Goal: Information Seeking & Learning: Learn about a topic

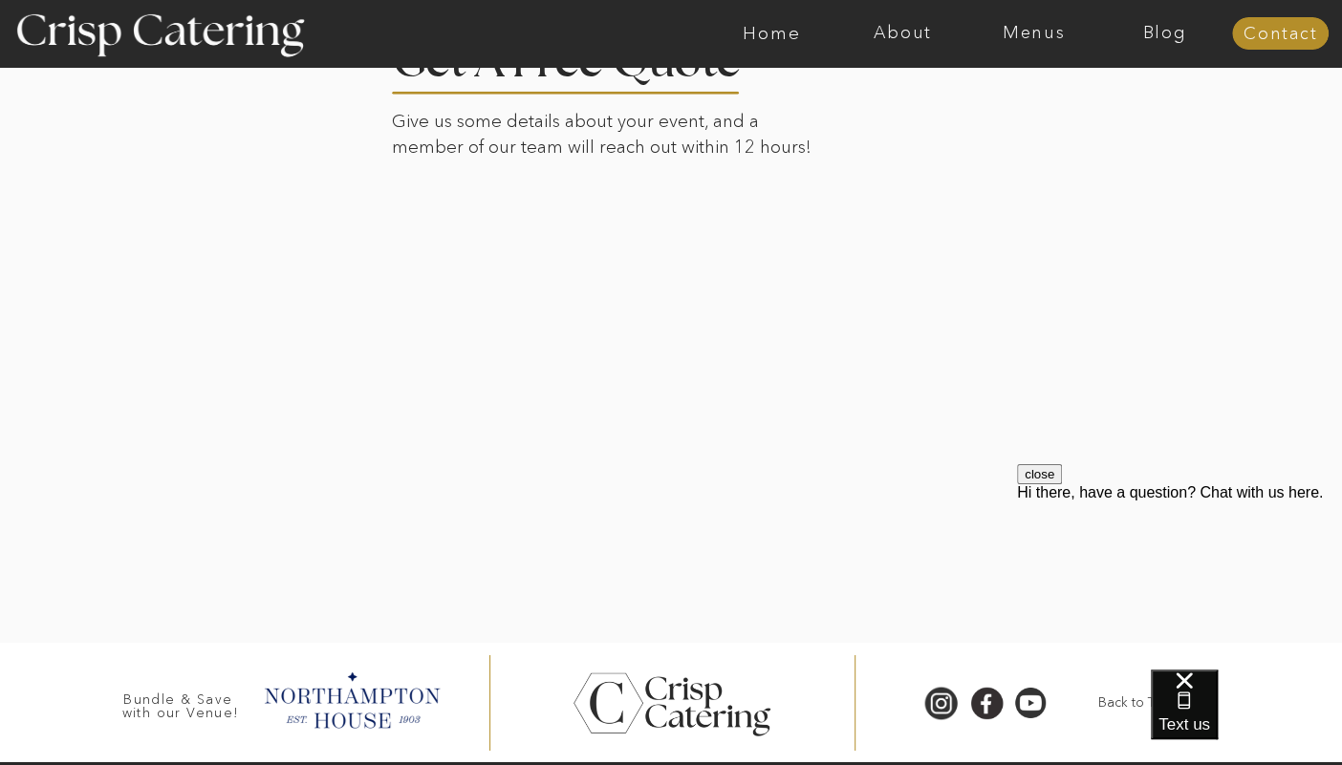
scroll to position [3620, 0]
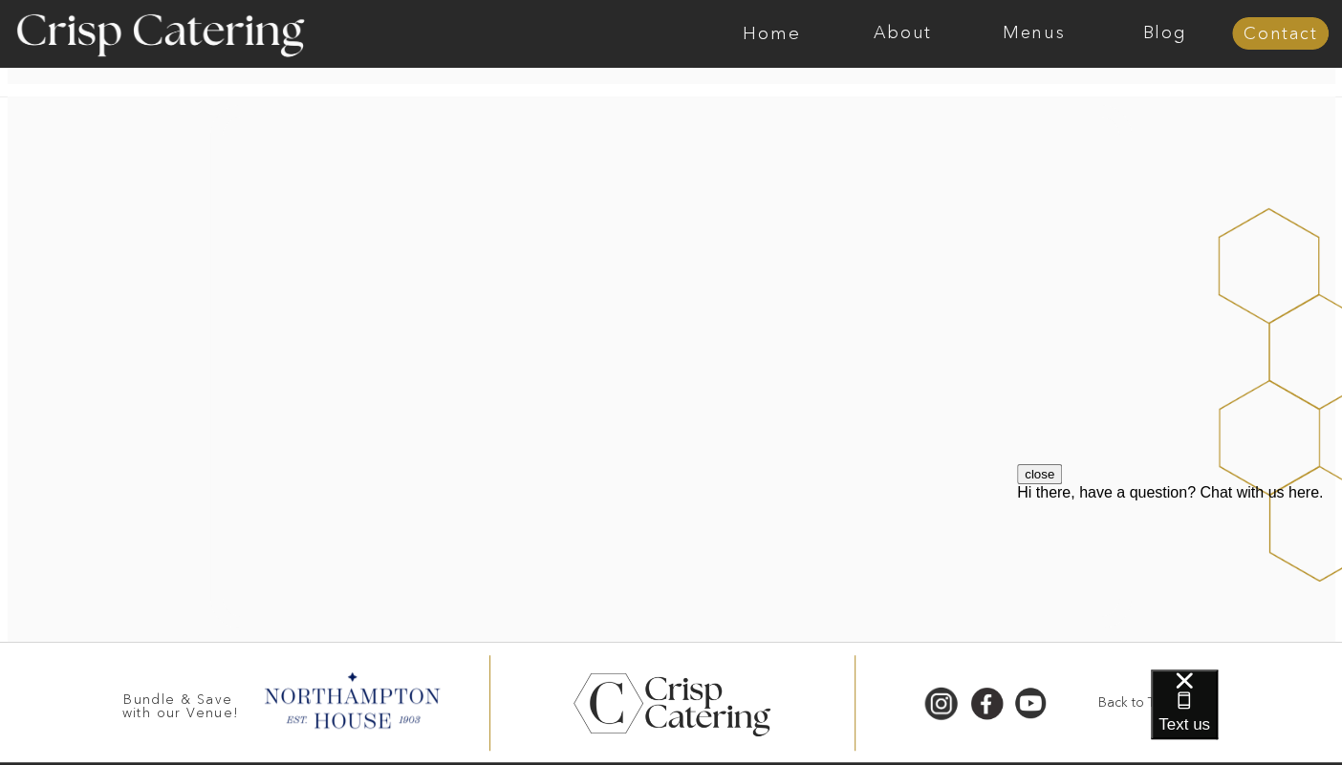
click at [870, 28] on nav "About" at bounding box center [902, 33] width 131 height 19
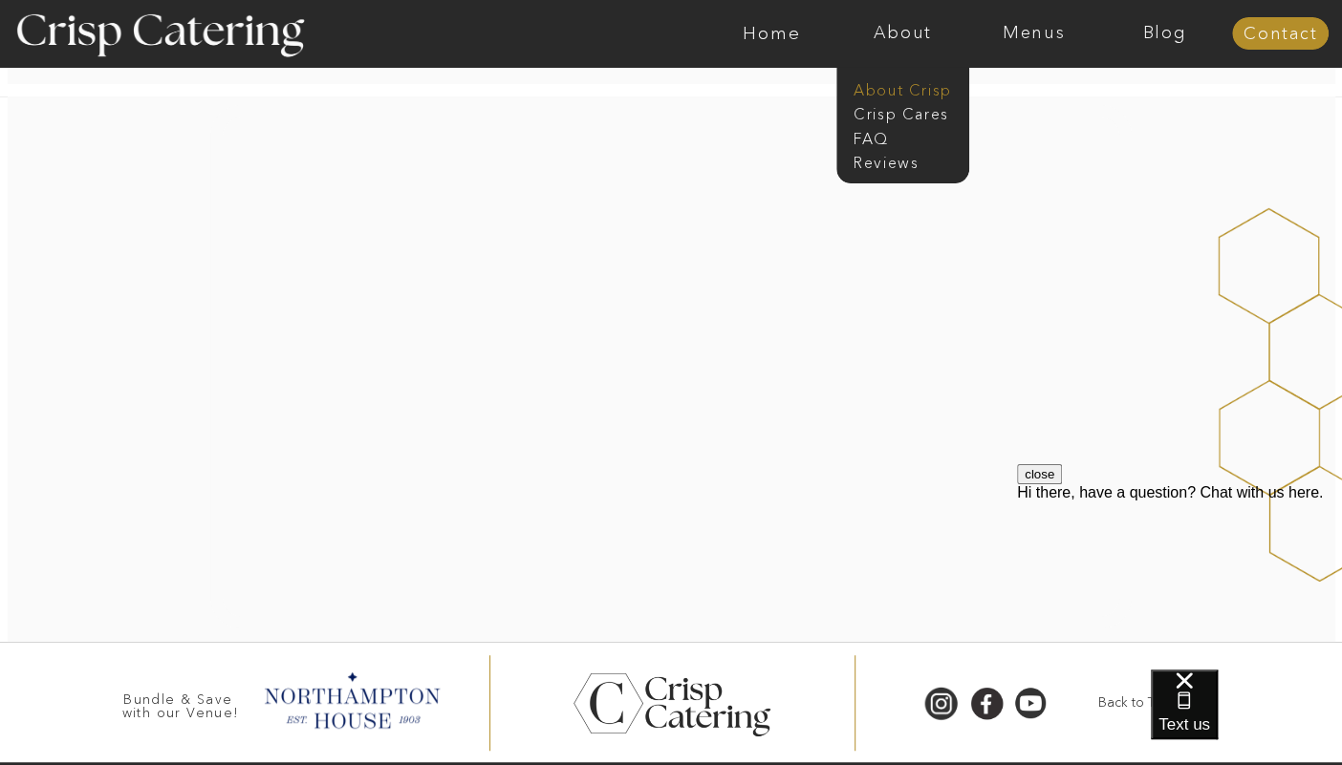
click at [871, 84] on nav "About Crisp" at bounding box center [908, 88] width 110 height 18
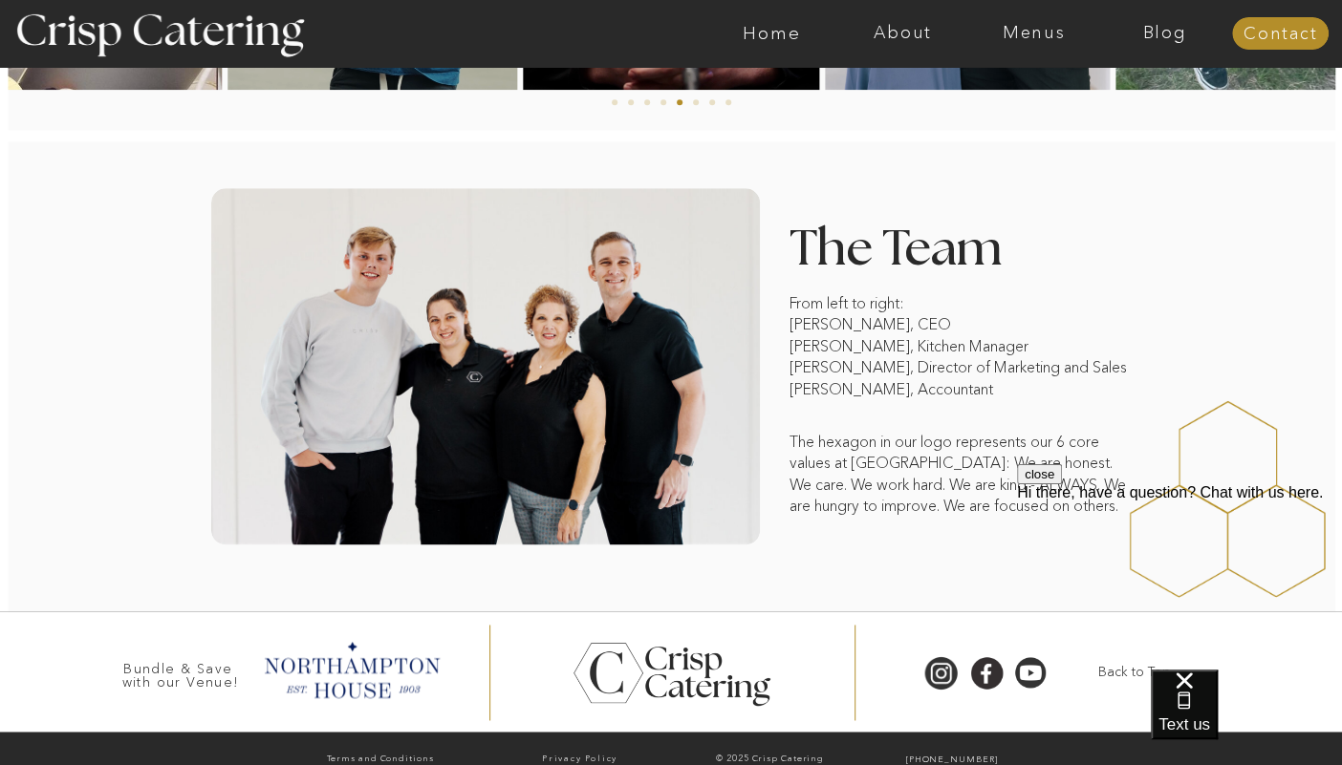
scroll to position [1438, 0]
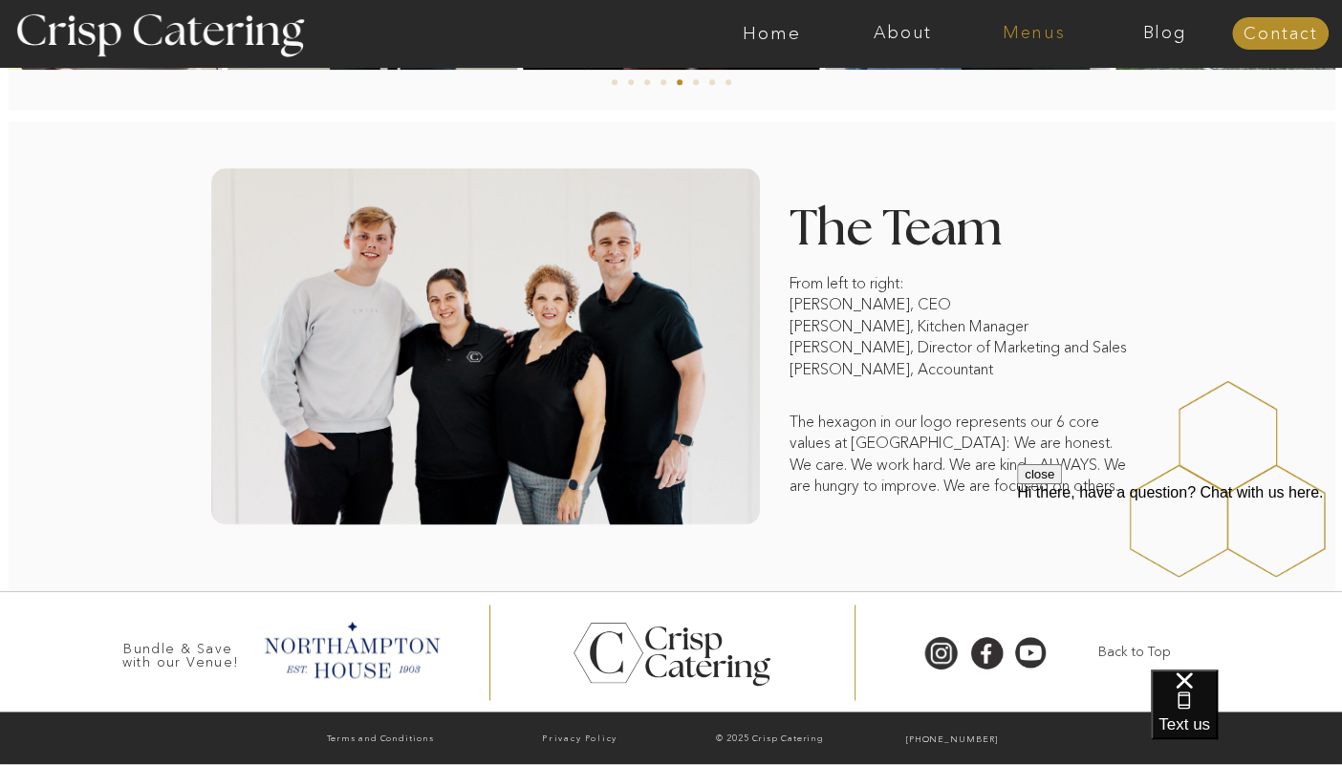
click at [1010, 30] on nav "Menus" at bounding box center [1033, 33] width 131 height 19
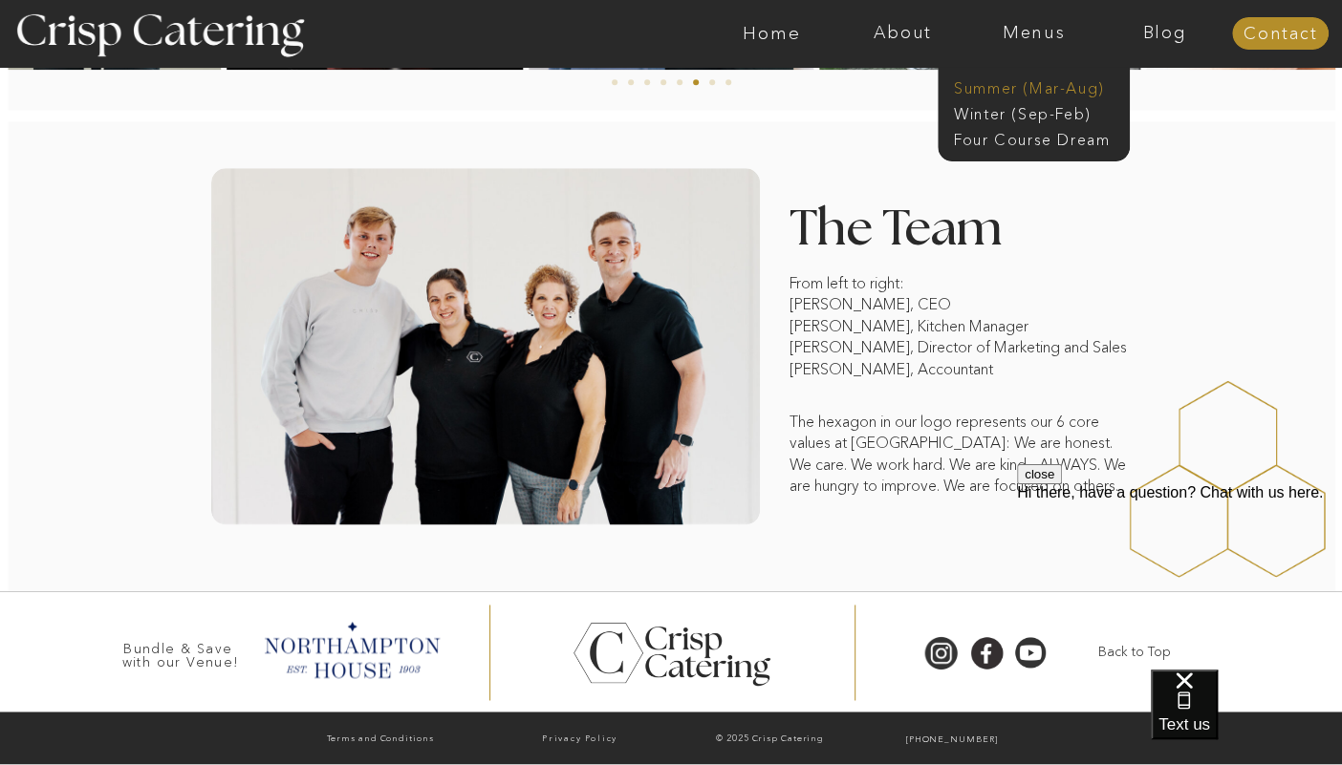
click at [1004, 84] on nav "Summer (Mar-Aug)" at bounding box center [1039, 86] width 171 height 18
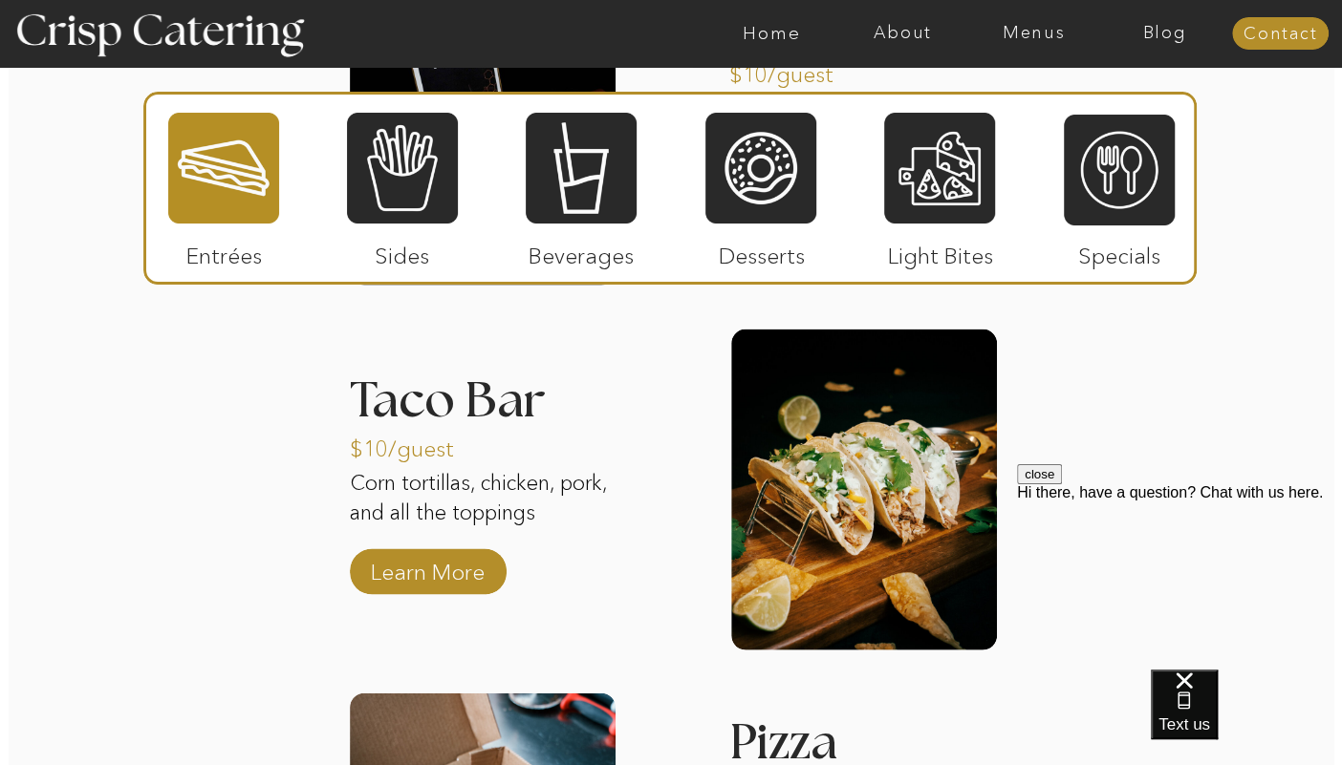
scroll to position [2194, 0]
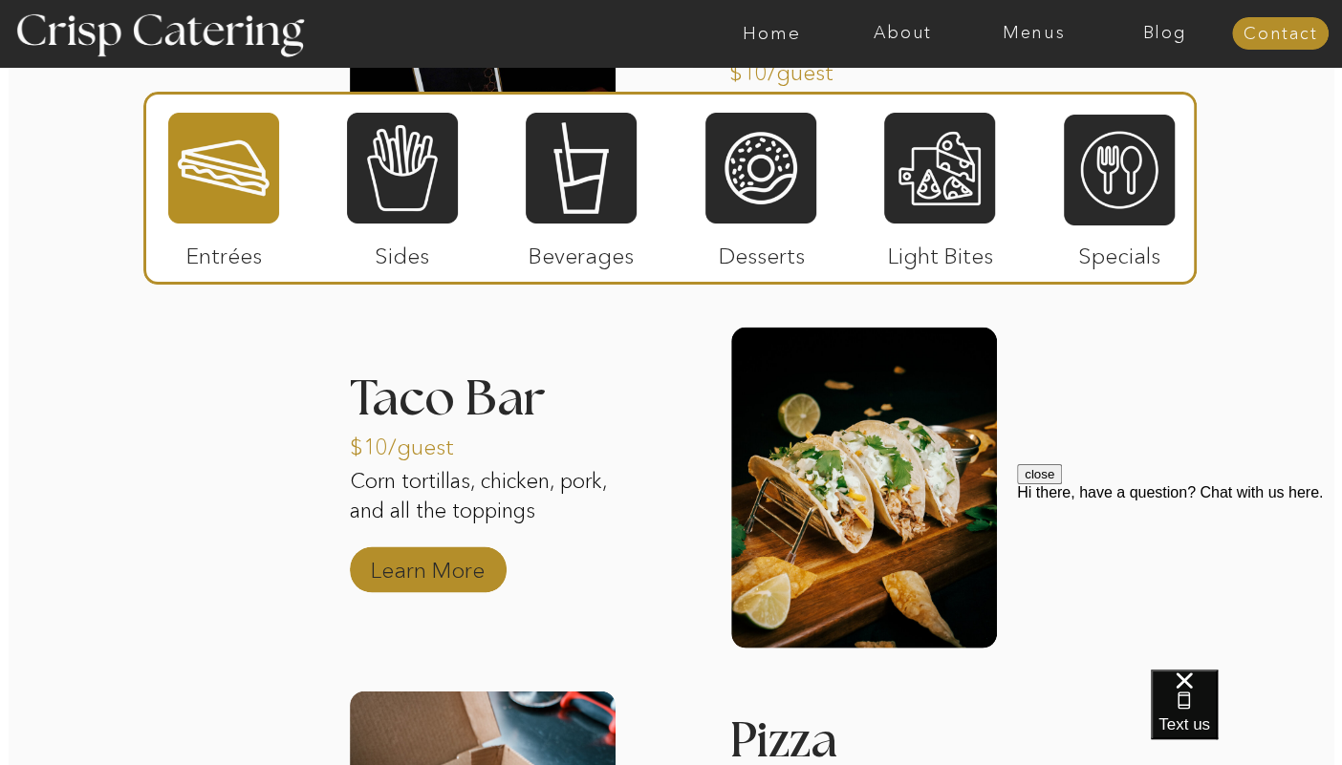
click at [437, 581] on p "Learn More" at bounding box center [427, 564] width 127 height 55
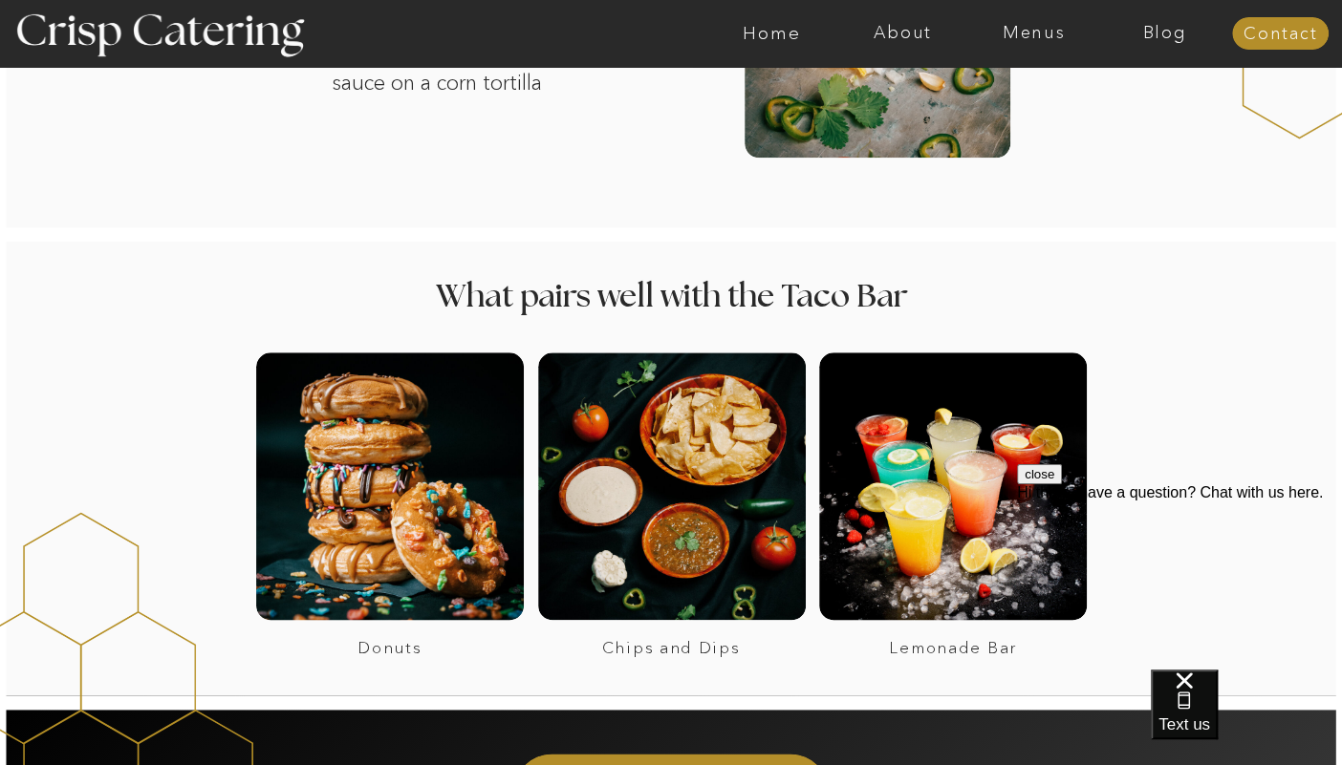
scroll to position [1344, 0]
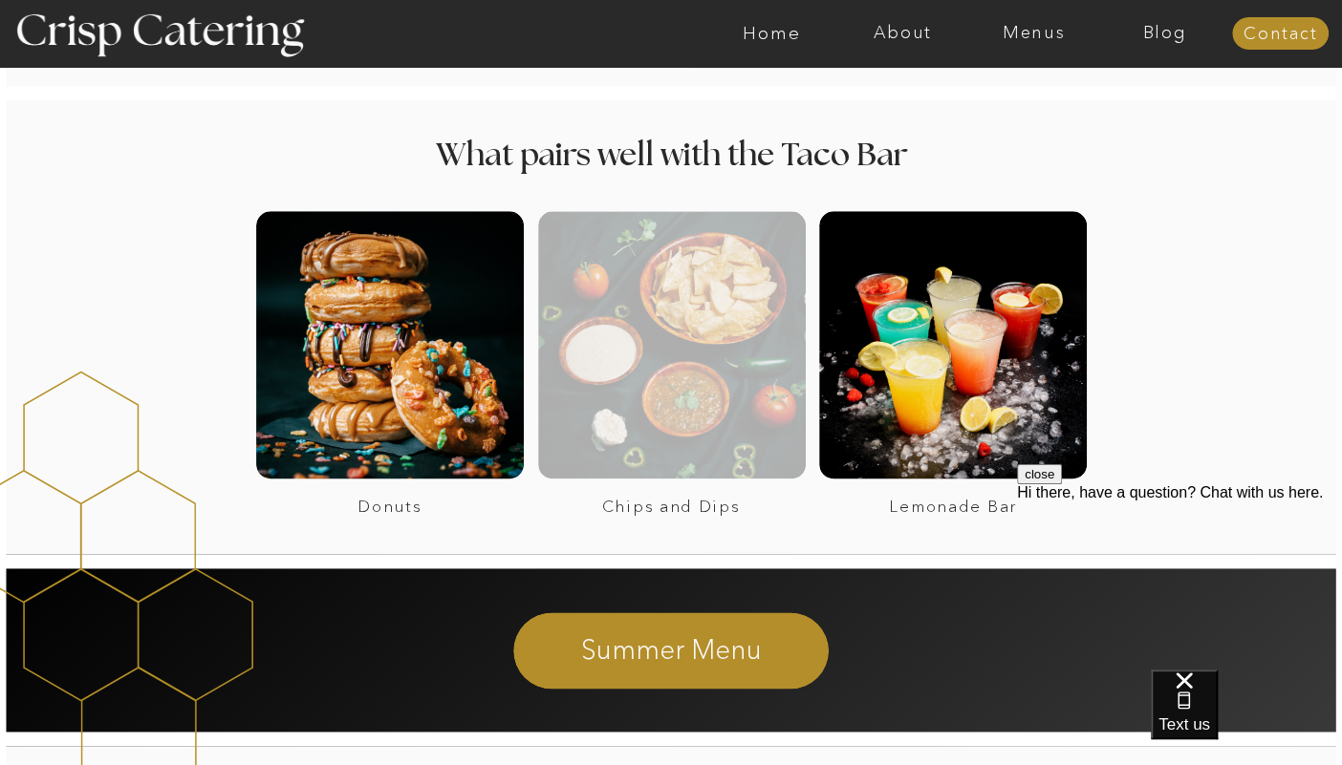
click at [696, 368] on div at bounding box center [672, 345] width 268 height 268
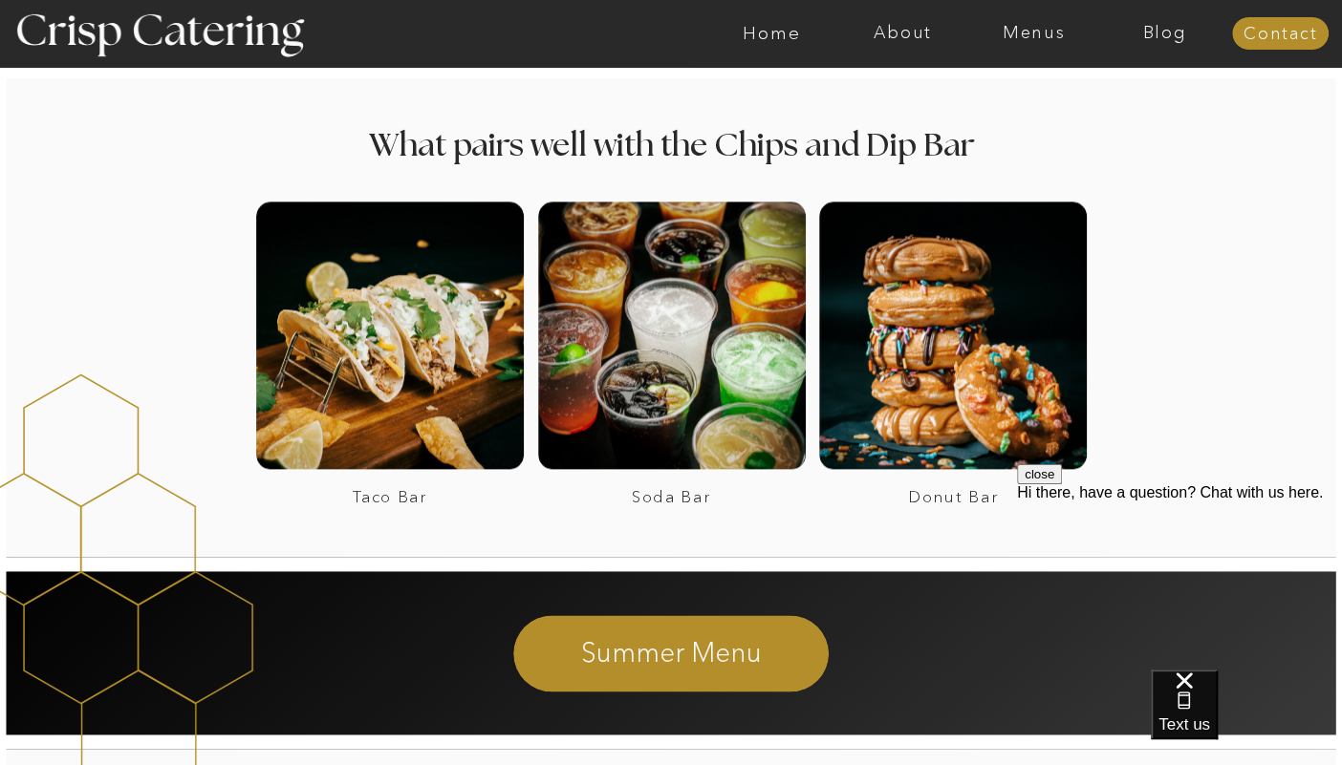
scroll to position [1415, 0]
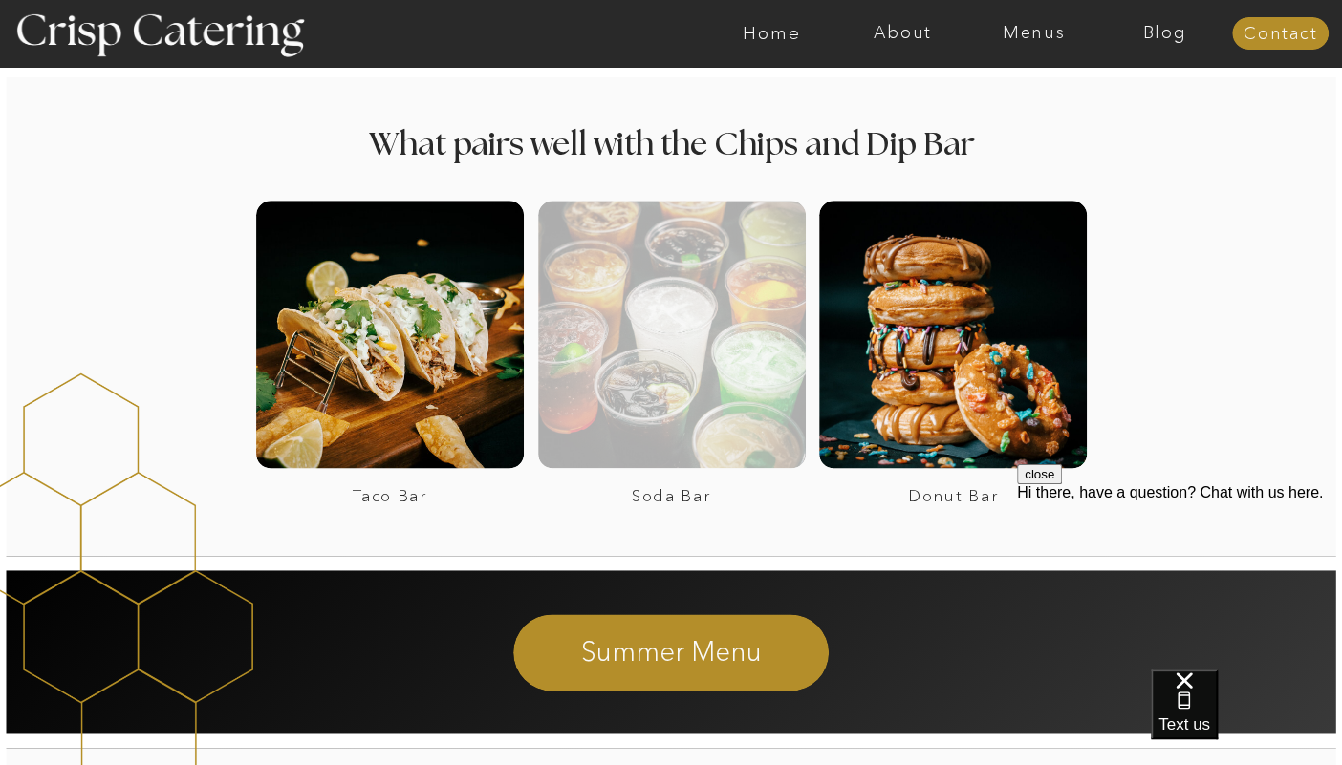
click at [669, 391] on div at bounding box center [672, 335] width 268 height 268
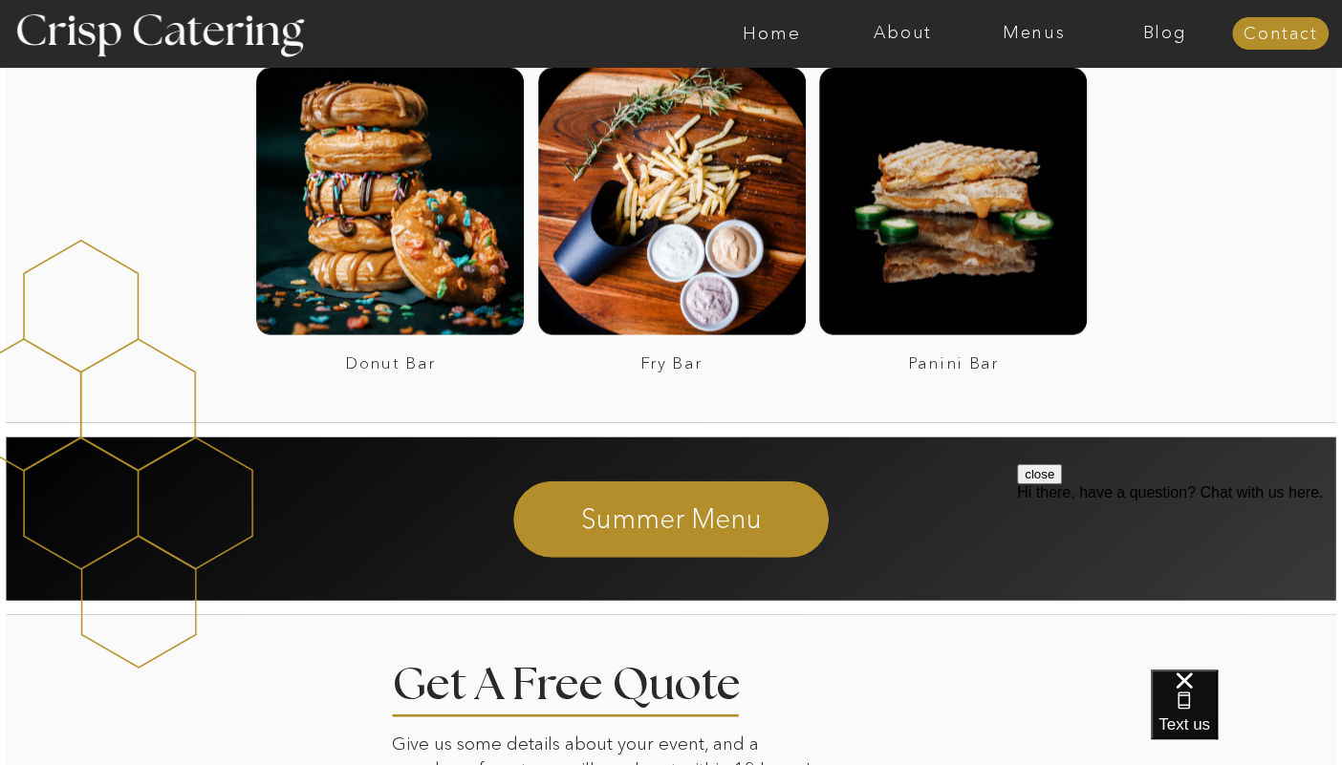
scroll to position [2760, 0]
